Goal: Find specific page/section: Find specific page/section

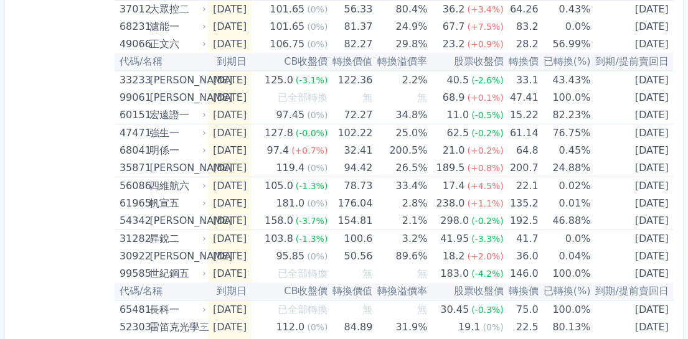
scroll to position [1660, 0]
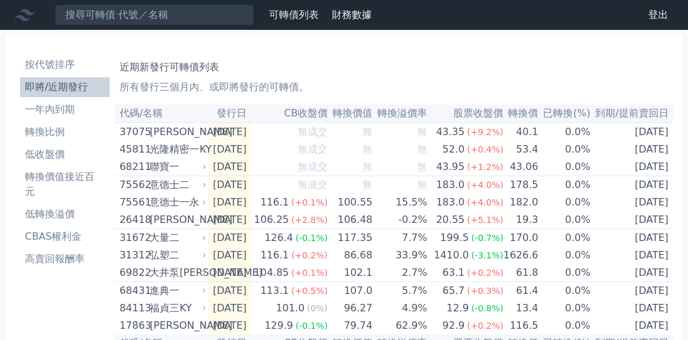
scroll to position [552, 0]
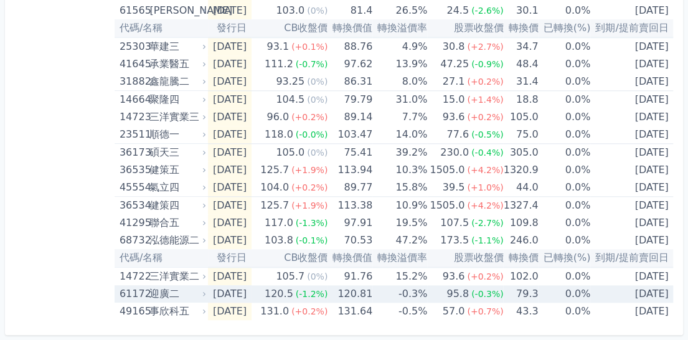
click at [164, 288] on div "迎廣二" at bounding box center [176, 293] width 54 height 17
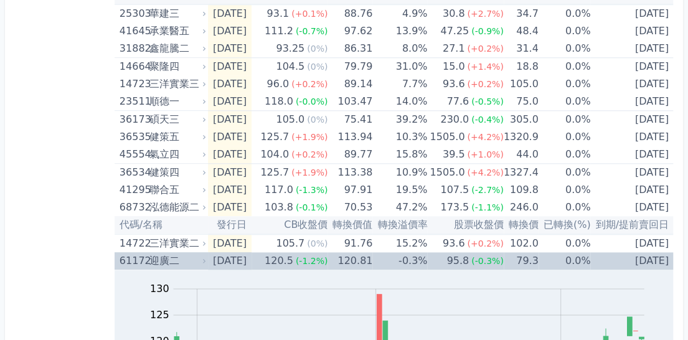
scroll to position [542, 0]
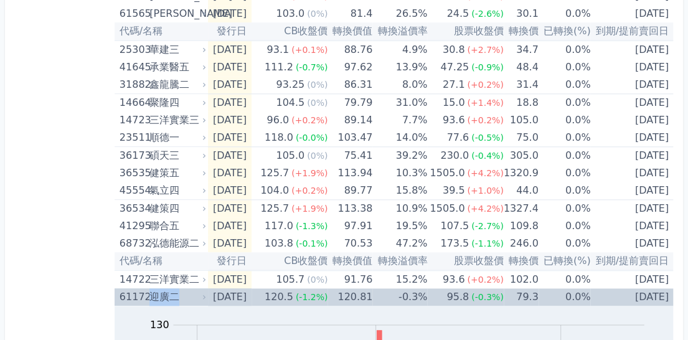
drag, startPoint x: 179, startPoint y: 294, endPoint x: 151, endPoint y: 296, distance: 28.7
click at [151, 296] on div "迎廣二" at bounding box center [176, 296] width 54 height 17
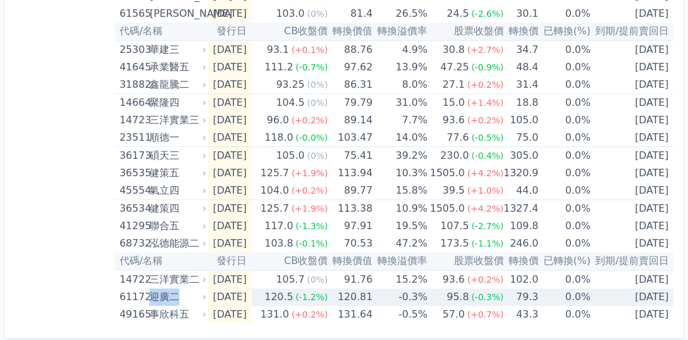
click at [166, 296] on div "迎廣二" at bounding box center [176, 296] width 54 height 17
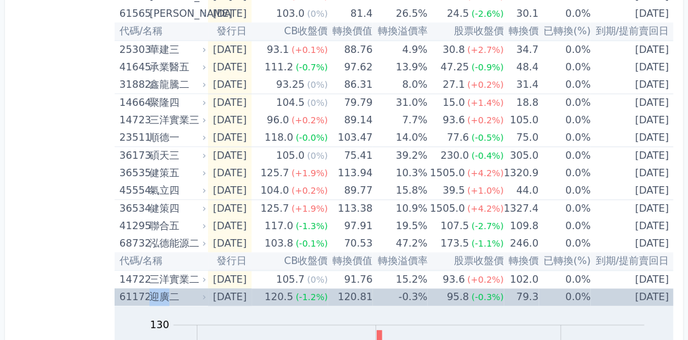
drag, startPoint x: 169, startPoint y: 296, endPoint x: 152, endPoint y: 296, distance: 16.8
click at [152, 296] on div "迎廣二" at bounding box center [176, 296] width 54 height 17
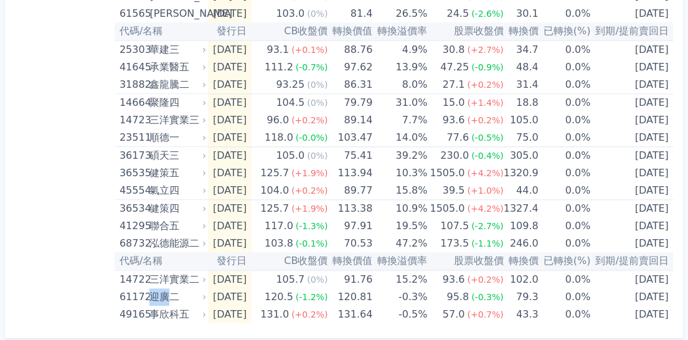
copy div "迎廣"
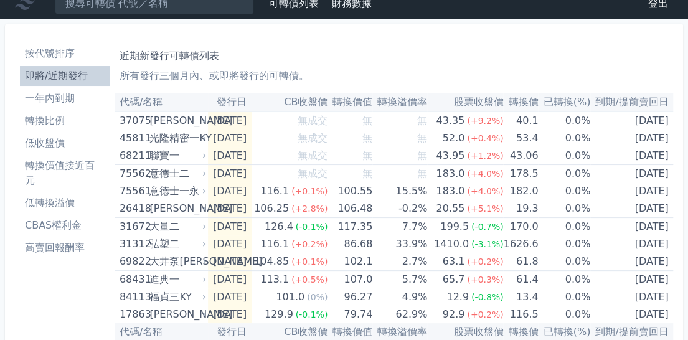
scroll to position [0, 0]
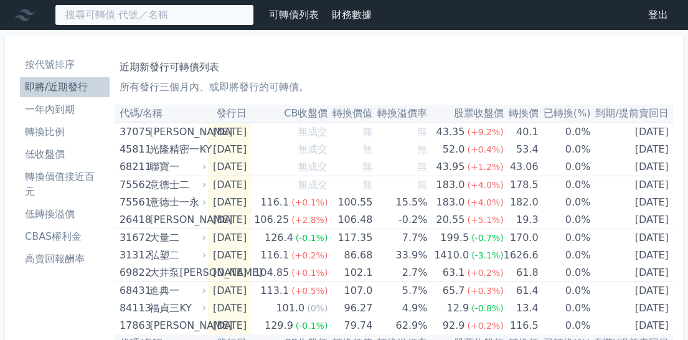
click at [189, 23] on input at bounding box center [154, 14] width 199 height 21
paste input "迎廣"
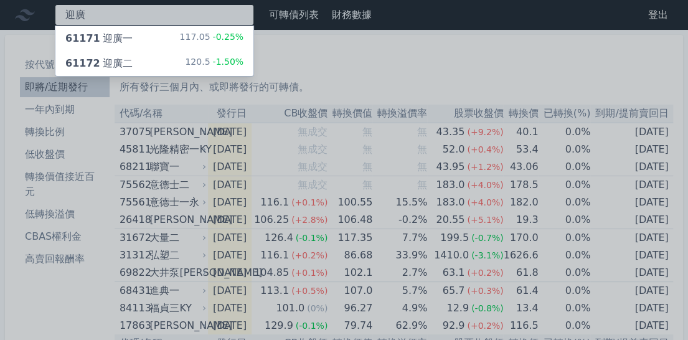
type input "迎廣"
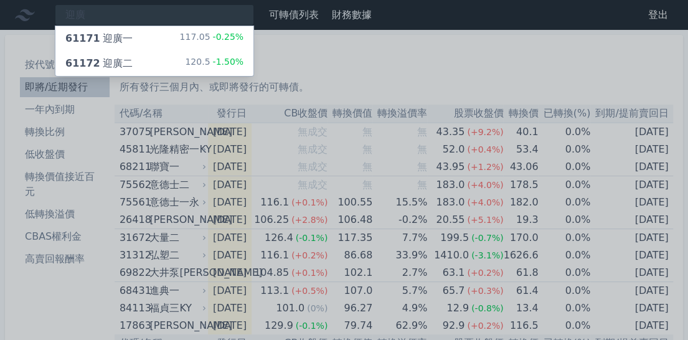
click at [159, 35] on div "61171 迎廣一 117.05 -0.25%" at bounding box center [154, 38] width 198 height 25
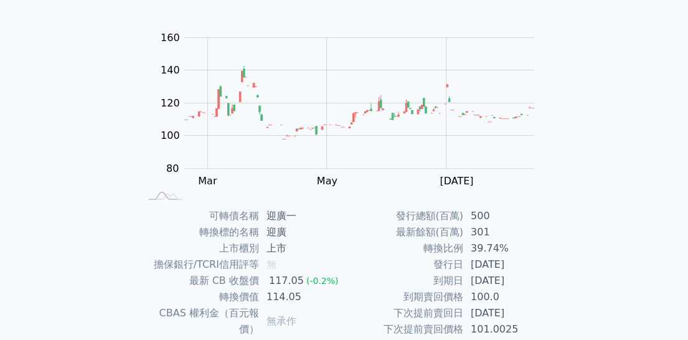
scroll to position [207, 0]
